Goal: Task Accomplishment & Management: Complete application form

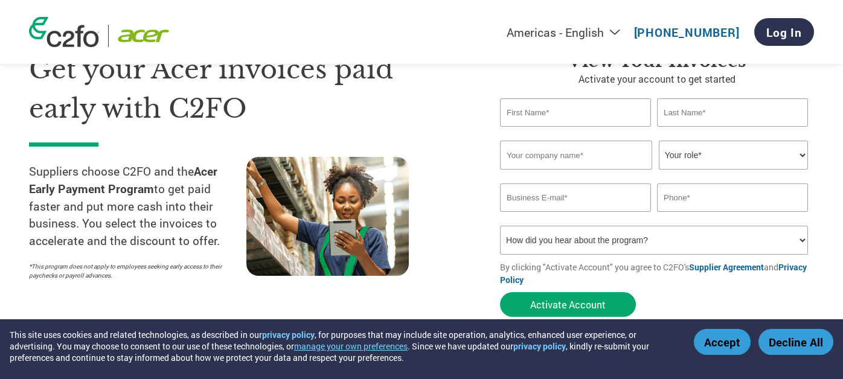
scroll to position [66, 0]
click at [692, 160] on select "Your role* CFO Controller Credit Manager Finance Director Treasurer CEO Preside…" at bounding box center [733, 154] width 149 height 29
click at [723, 155] on select "Your role* CFO Controller Credit Manager Finance Director Treasurer CEO Preside…" at bounding box center [733, 154] width 149 height 29
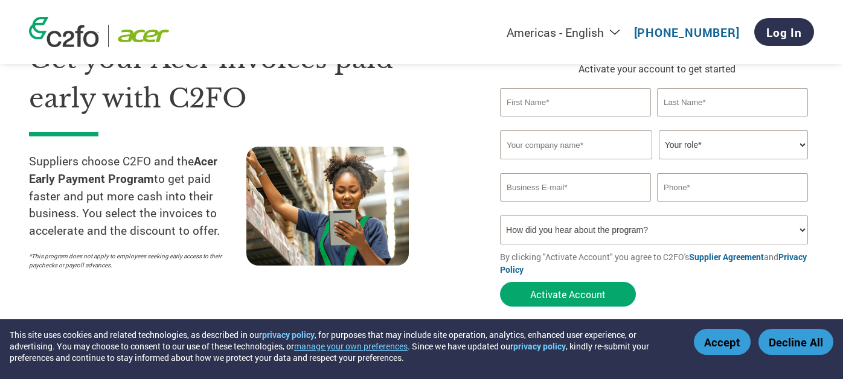
scroll to position [83, 0]
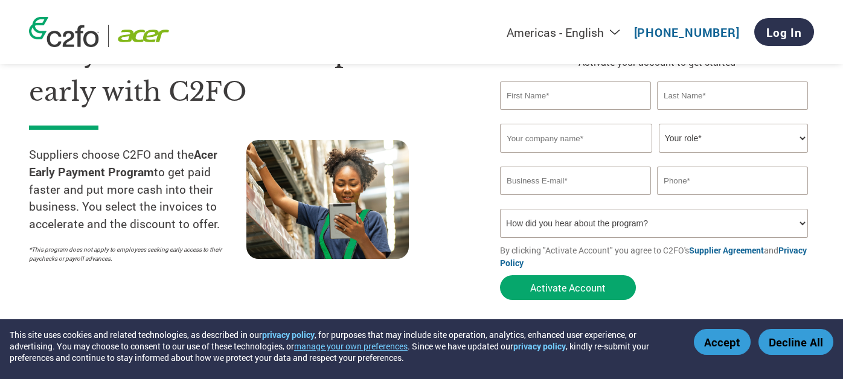
click at [430, 83] on h1 "Get your Acer invoices paid early with C2FO" at bounding box center [246, 72] width 435 height 78
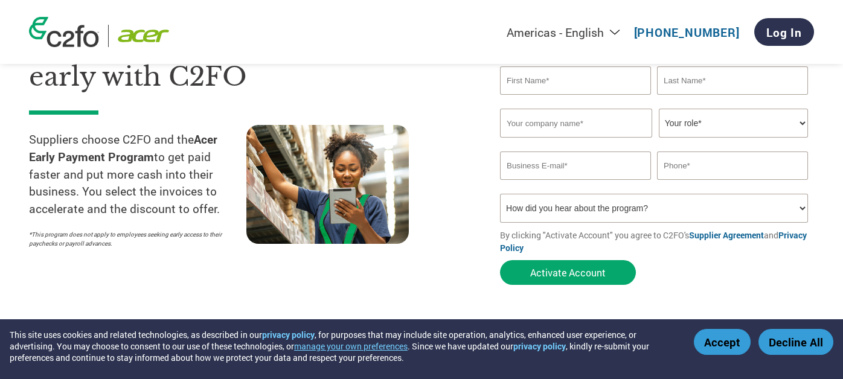
scroll to position [77, 0]
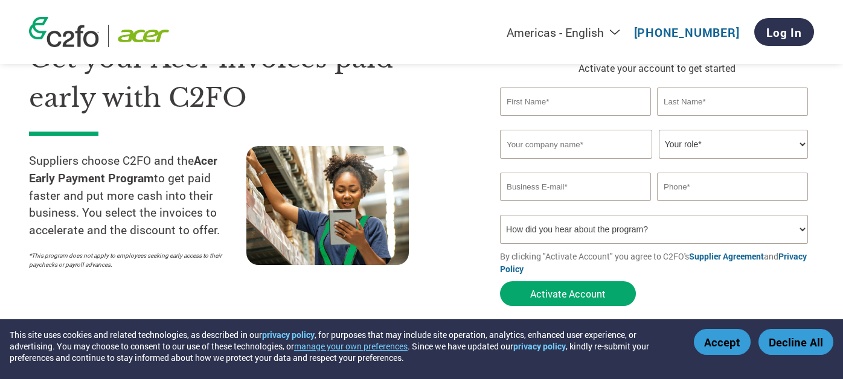
click at [564, 88] on input "text" at bounding box center [575, 102] width 151 height 28
type input "[PERSON_NAME]"
type input "Truncate"
select select "CFO"
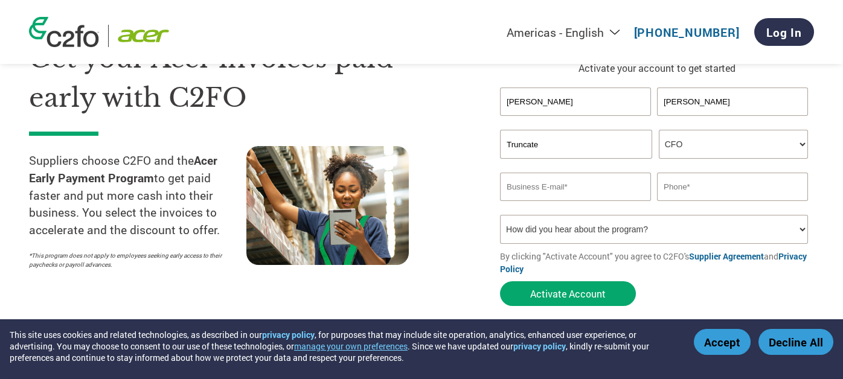
click at [659, 130] on select "Your role* CFO Controller Credit Manager Finance Director Treasurer CEO Preside…" at bounding box center [733, 144] width 149 height 29
click at [558, 178] on input "email" at bounding box center [575, 187] width 151 height 28
type input "[EMAIL_ADDRESS][DOMAIN_NAME]"
type input "9"
type input "7419279166"
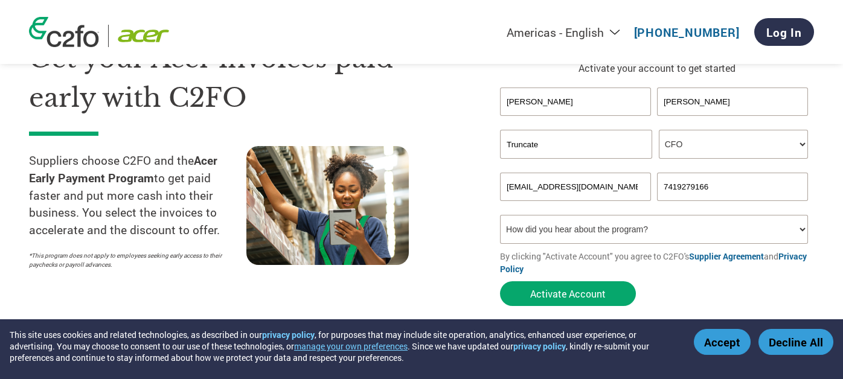
click at [574, 240] on select "How did you hear about the program? Received a letter Email Social Media Online…" at bounding box center [654, 229] width 308 height 29
select select "Received a Letter"
click at [500, 216] on select "How did you hear about the program? Received a letter Email Social Media Online…" at bounding box center [654, 229] width 308 height 29
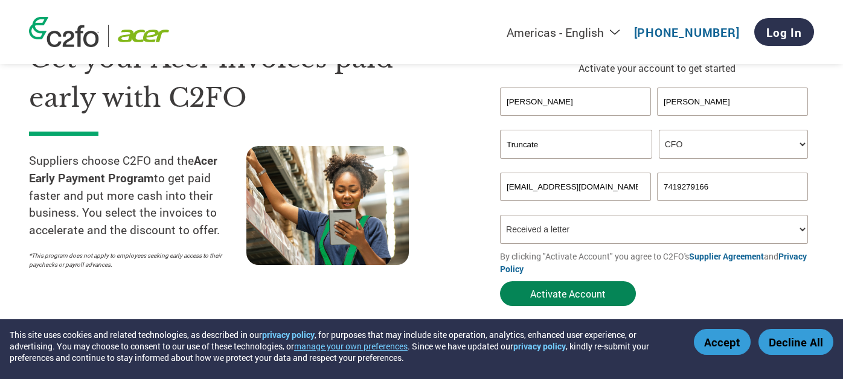
click at [578, 296] on button "Activate Account" at bounding box center [568, 293] width 136 height 25
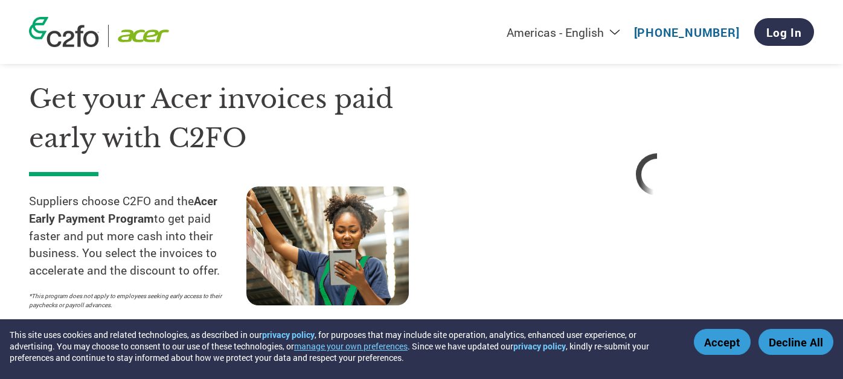
scroll to position [31, 0]
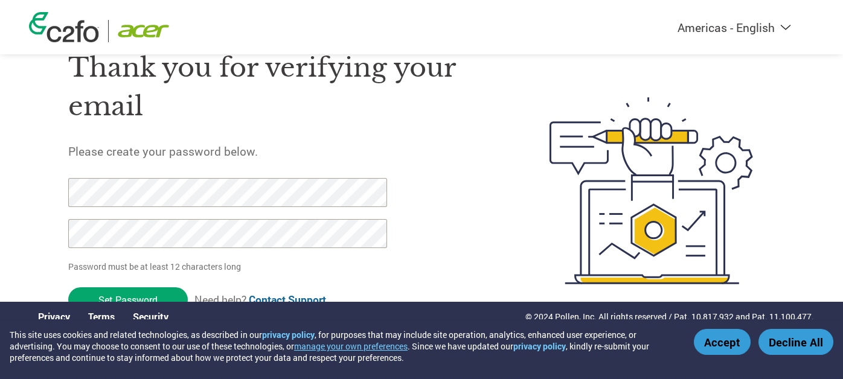
scroll to position [49, 0]
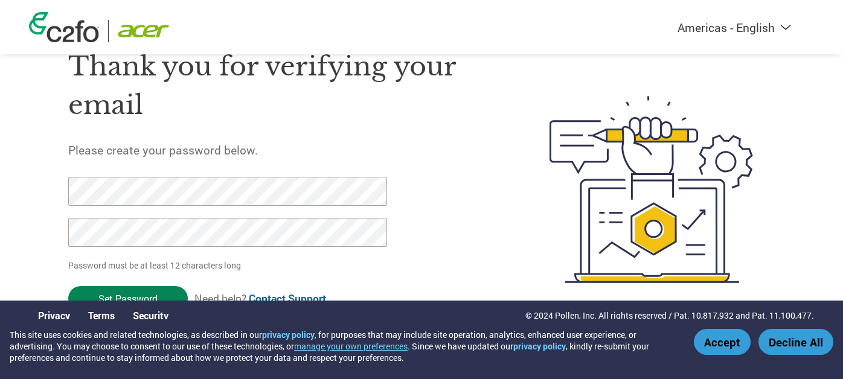
click at [155, 295] on input "Set Password" at bounding box center [128, 298] width 120 height 25
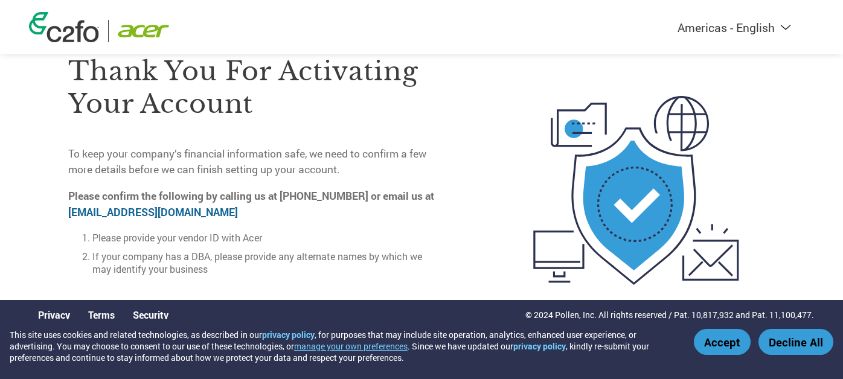
scroll to position [57, 0]
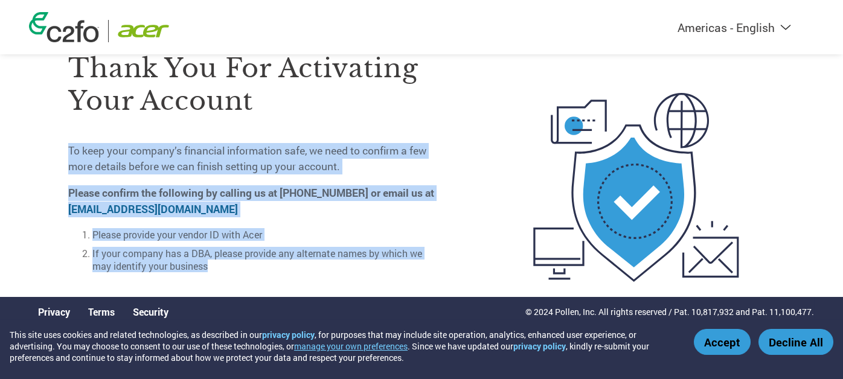
drag, startPoint x: 208, startPoint y: 263, endPoint x: 63, endPoint y: 130, distance: 196.1
click at [63, 130] on div "Thank you for activating your account To keep your company’s financial informat…" at bounding box center [421, 187] width 785 height 323
copy div "To keep your company’s financial information safe, we need to confirm a few mor…"
